Goal: Find specific page/section: Find specific page/section

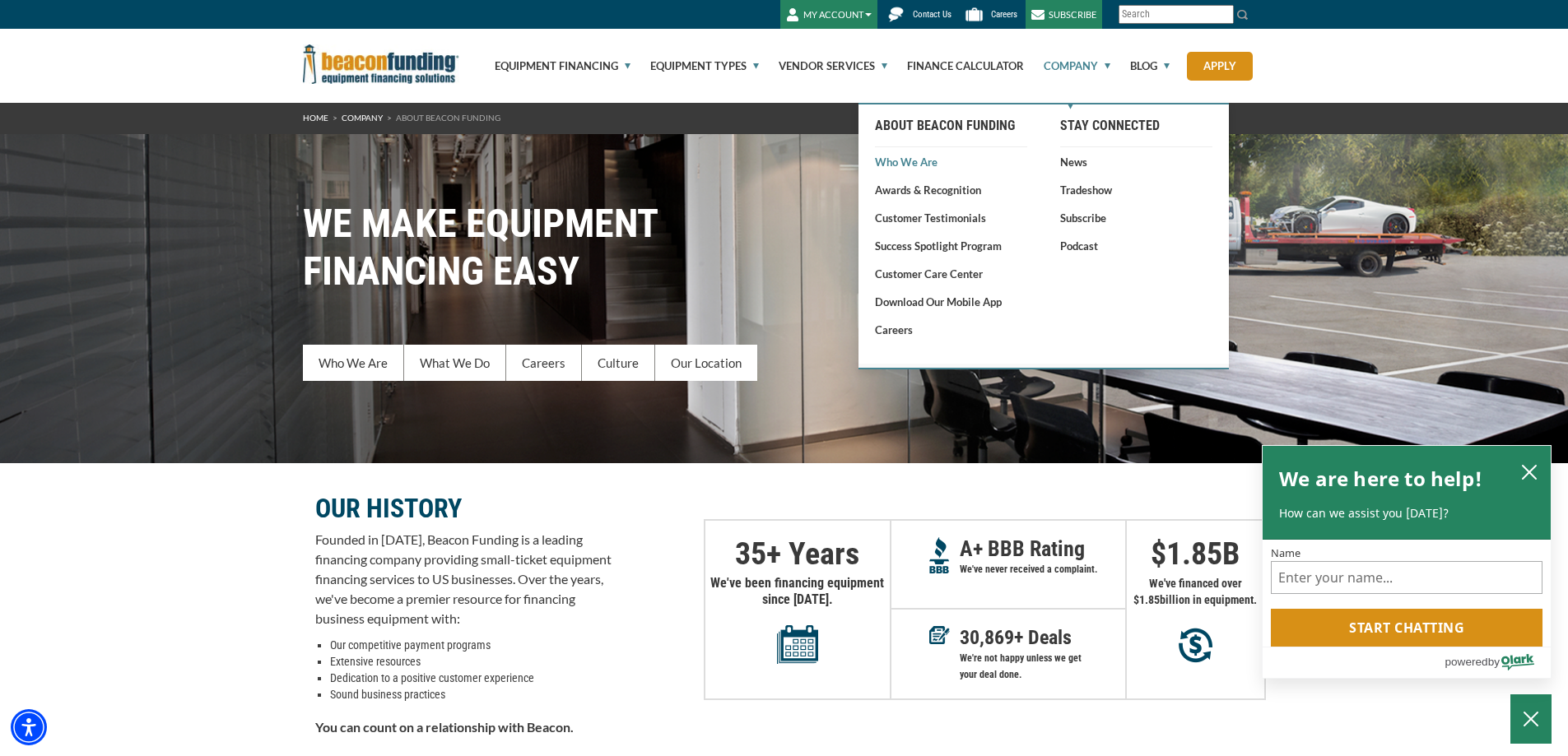
click at [904, 164] on link "Who We Are" at bounding box center [951, 162] width 152 height 16
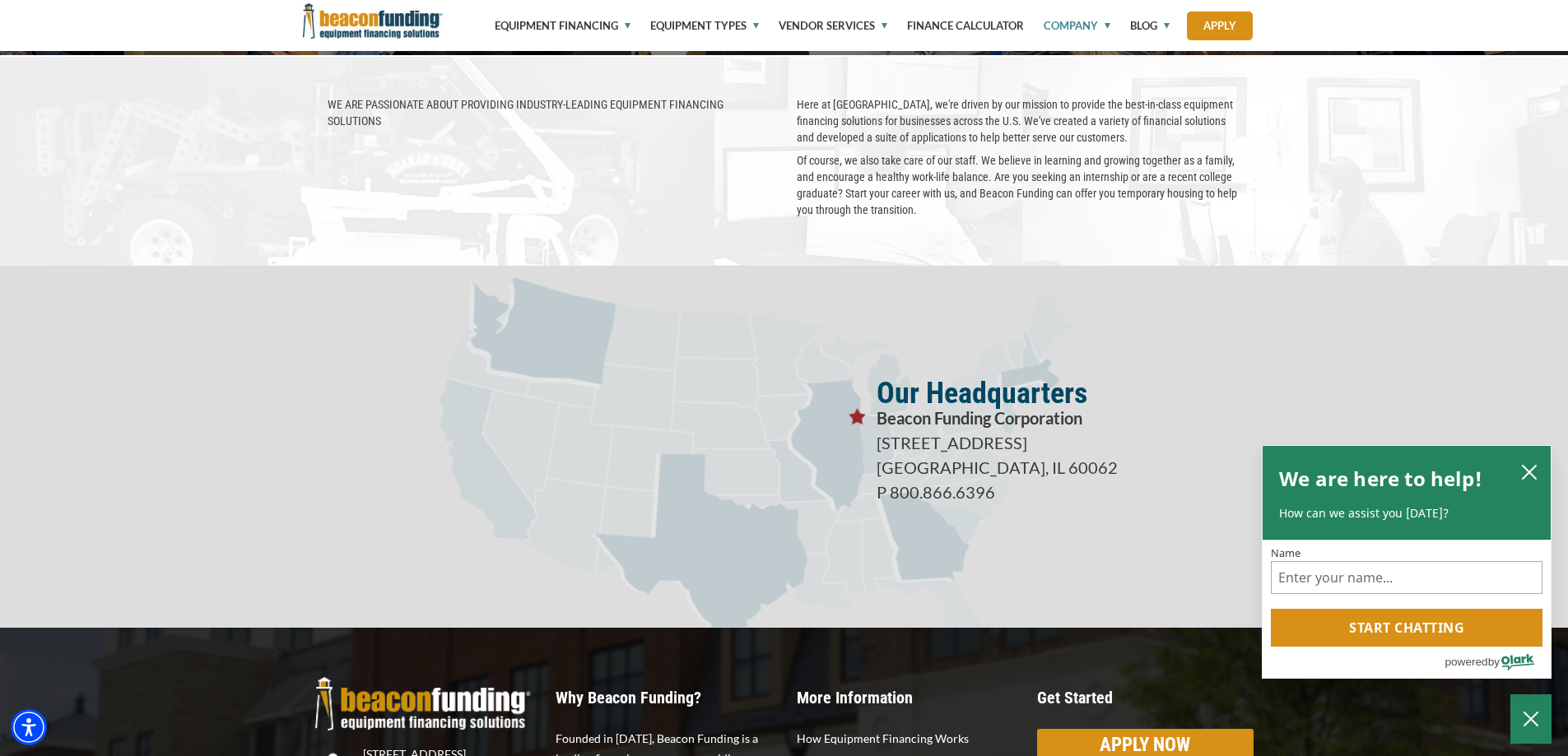
scroll to position [2904, 0]
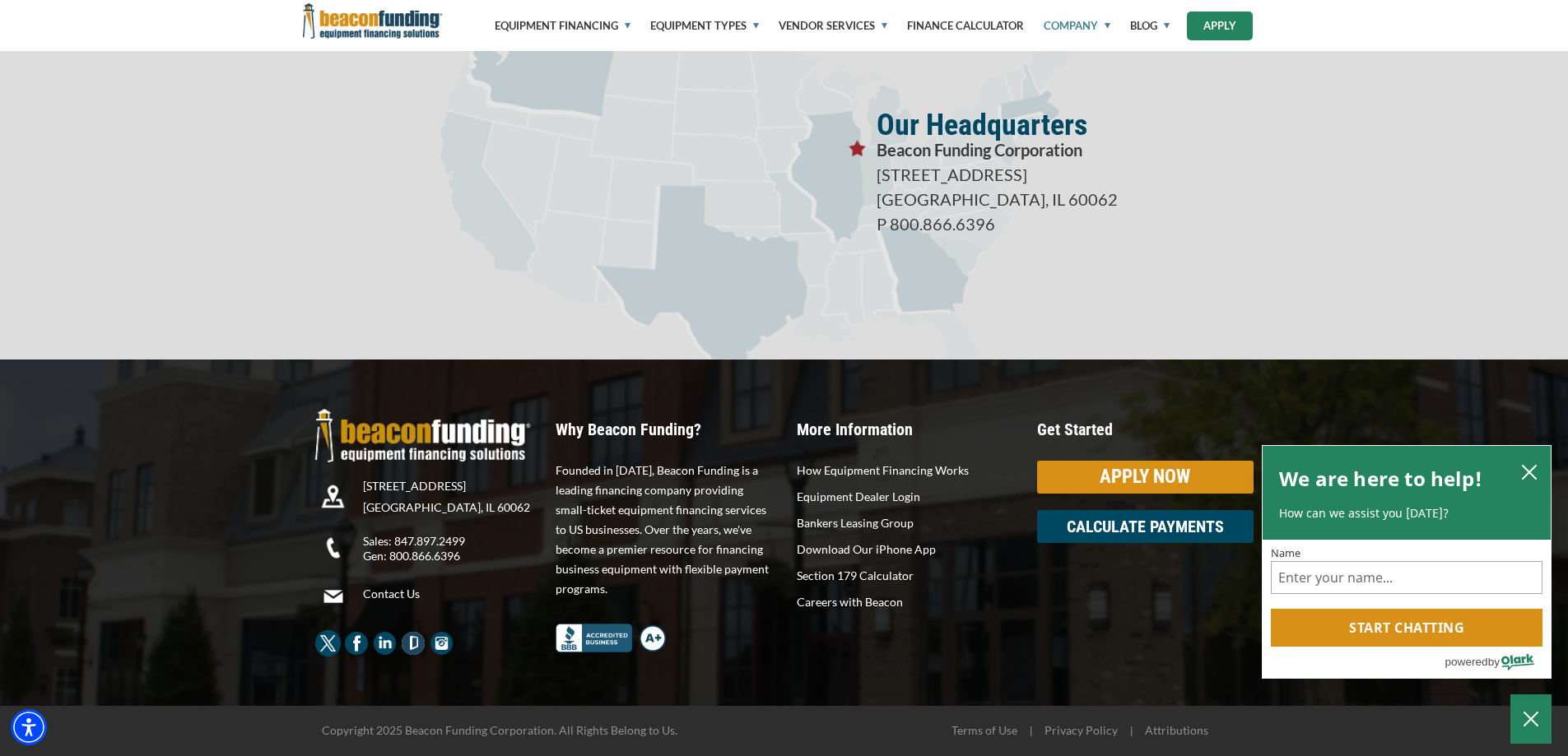
click at [1218, 31] on link "Apply" at bounding box center [1220, 26] width 66 height 29
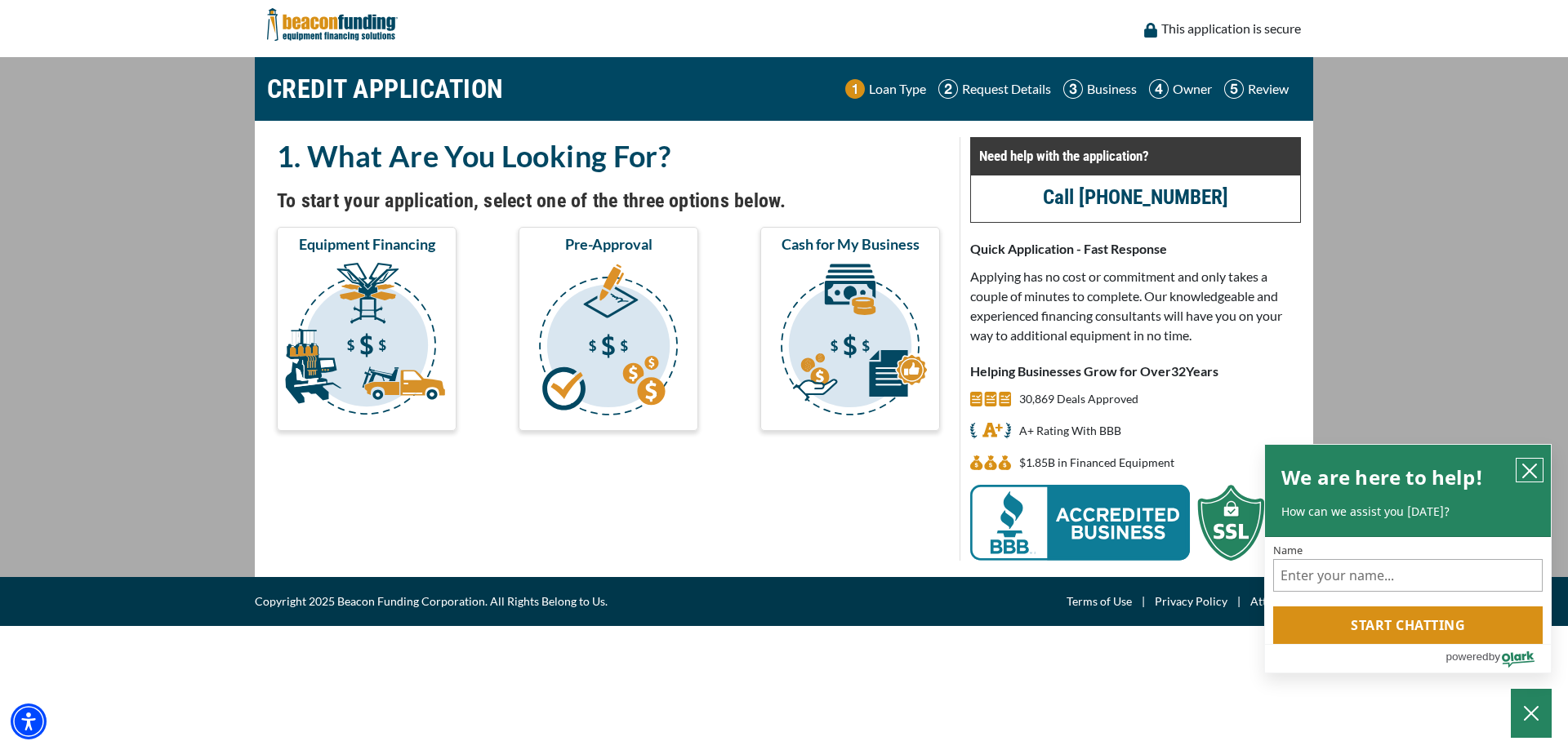
click at [1518, 466] on button "close chatbox" at bounding box center [1529, 471] width 26 height 23
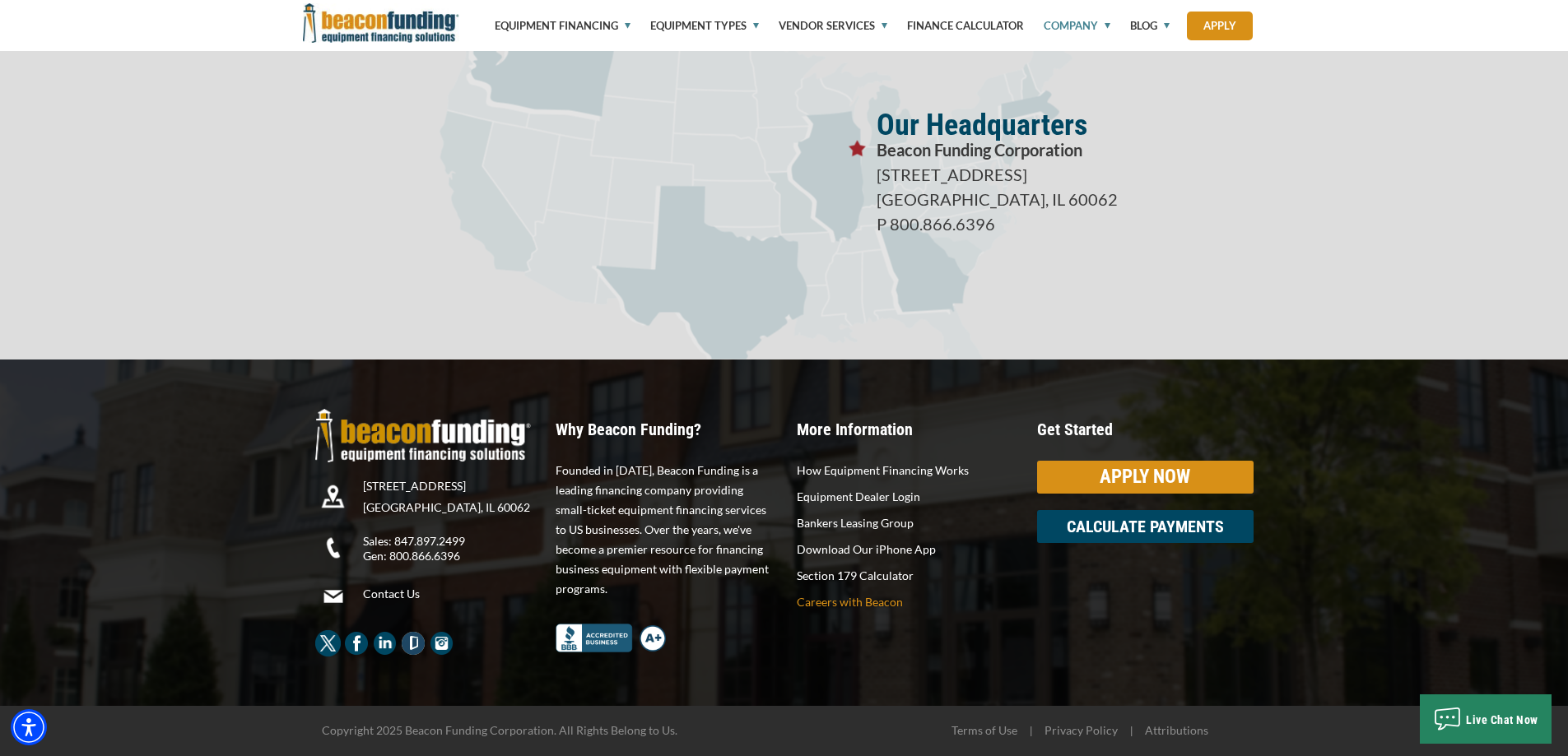
click at [861, 606] on p "Careers with Beacon" at bounding box center [905, 602] width 216 height 20
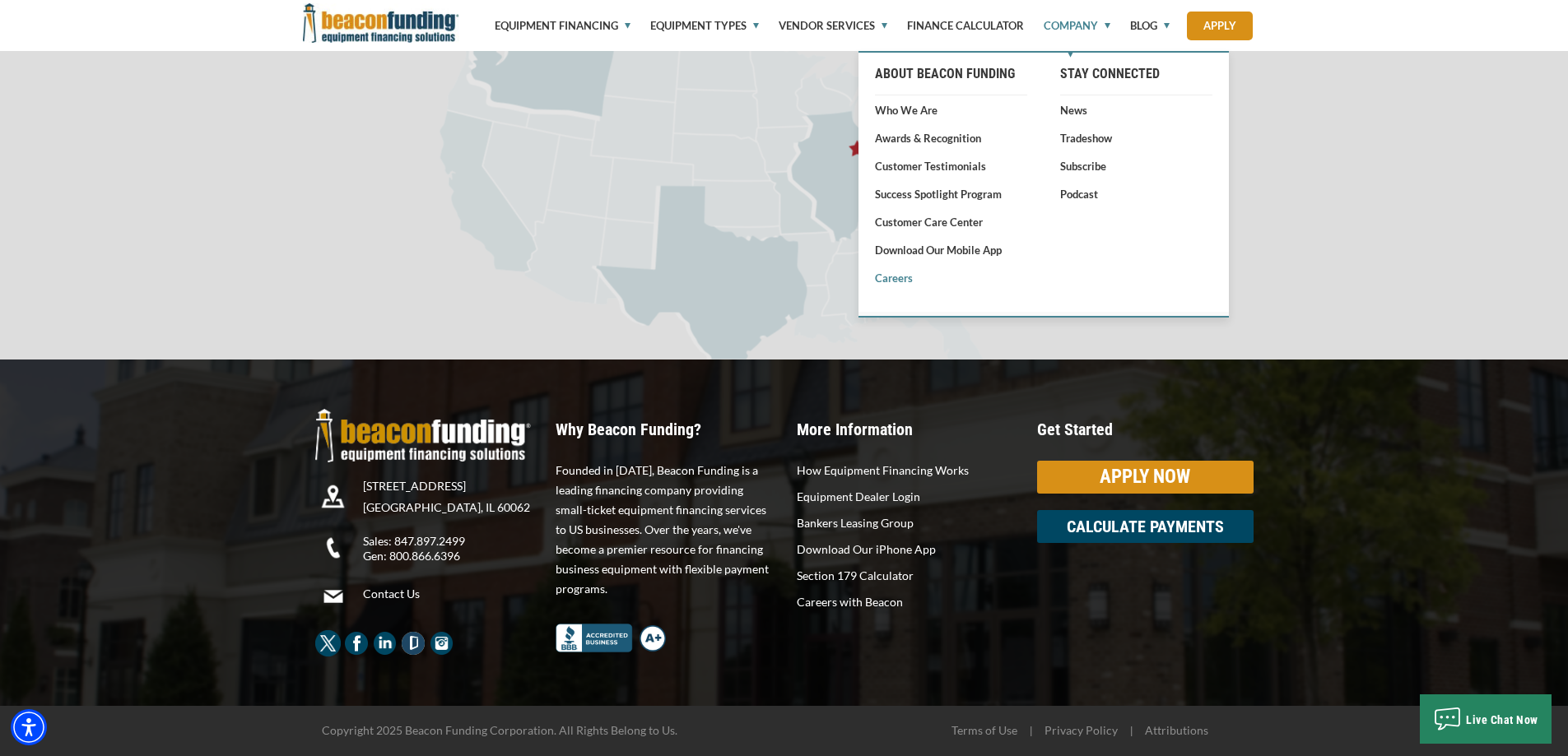
click at [899, 285] on link "Careers" at bounding box center [951, 278] width 152 height 16
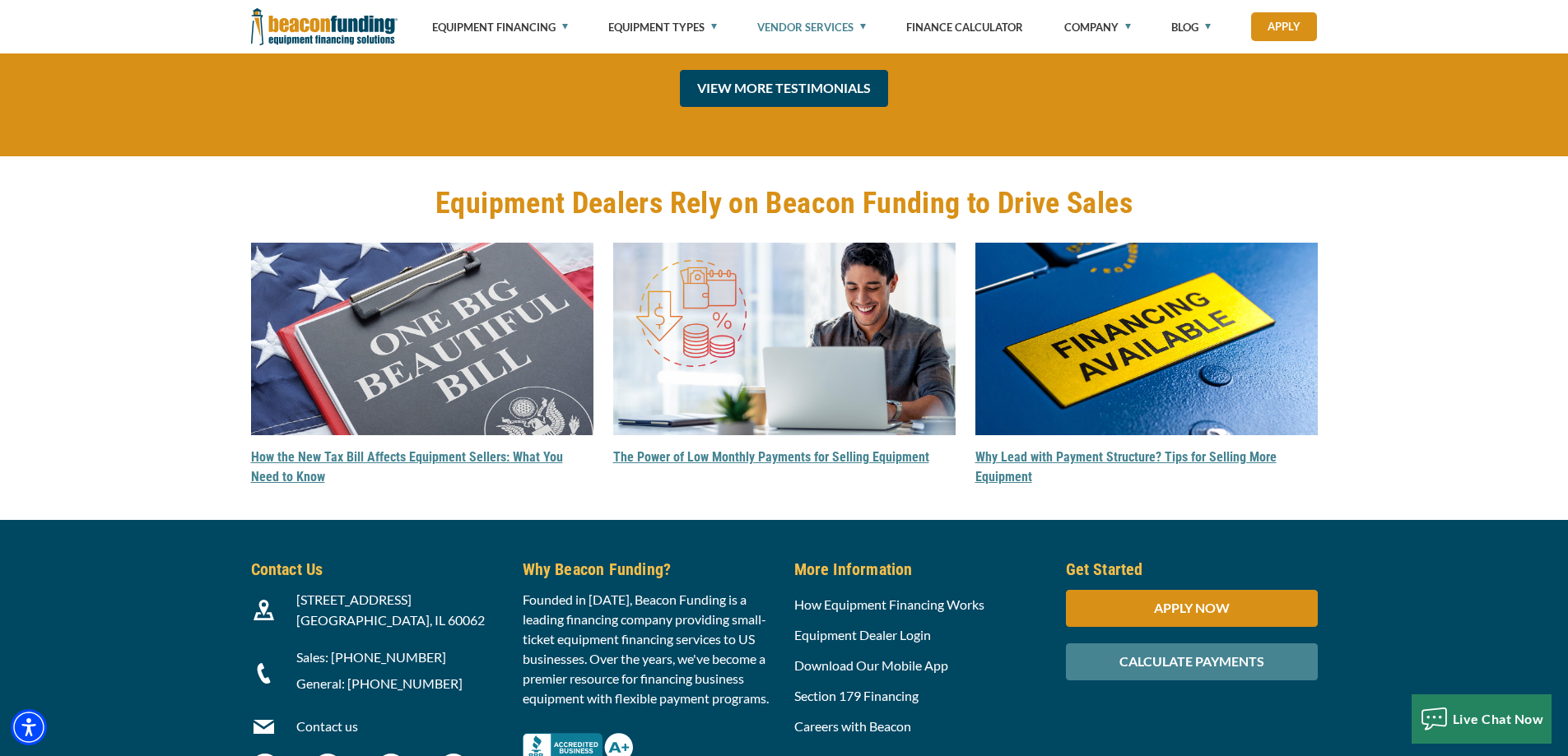
scroll to position [3604, 0]
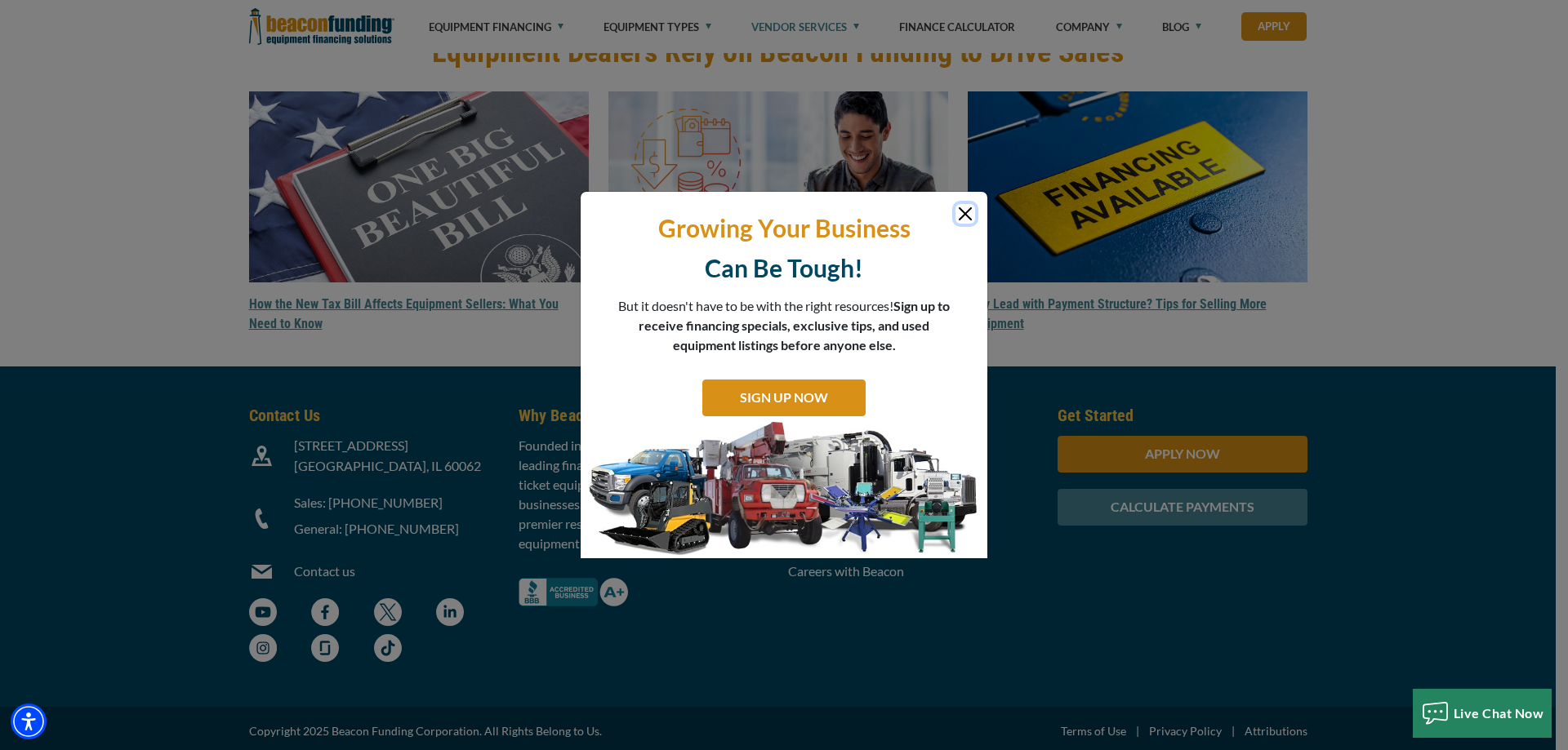
click at [968, 216] on button "Close" at bounding box center [965, 214] width 20 height 20
